Goal: Navigation & Orientation: Understand site structure

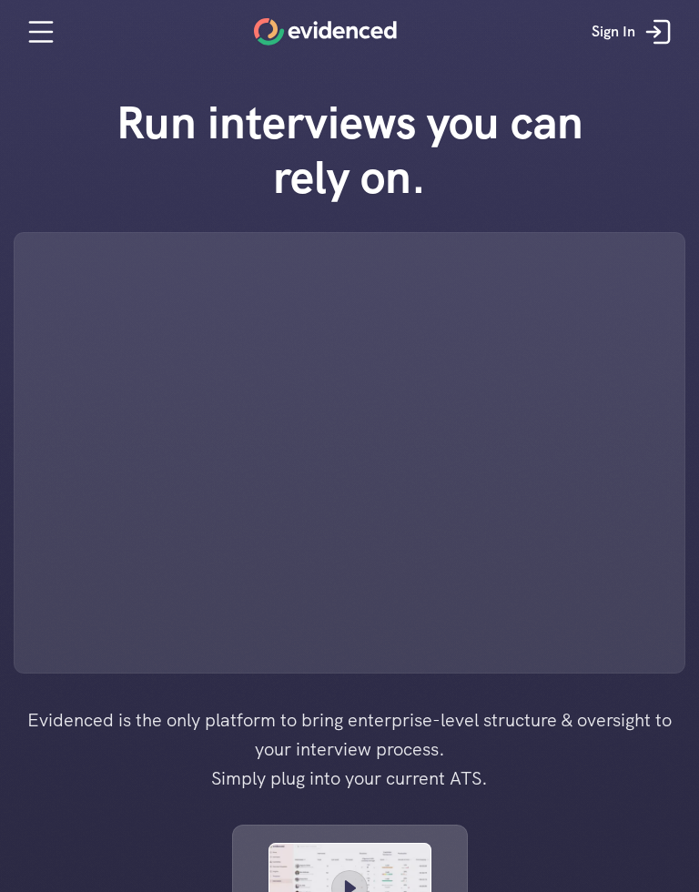
click at [36, 19] on icon at bounding box center [41, 32] width 36 height 36
click at [46, 32] on icon at bounding box center [41, 32] width 22 height 0
click at [28, 50] on link at bounding box center [41, 32] width 64 height 55
